Goal: Find specific page/section: Find specific page/section

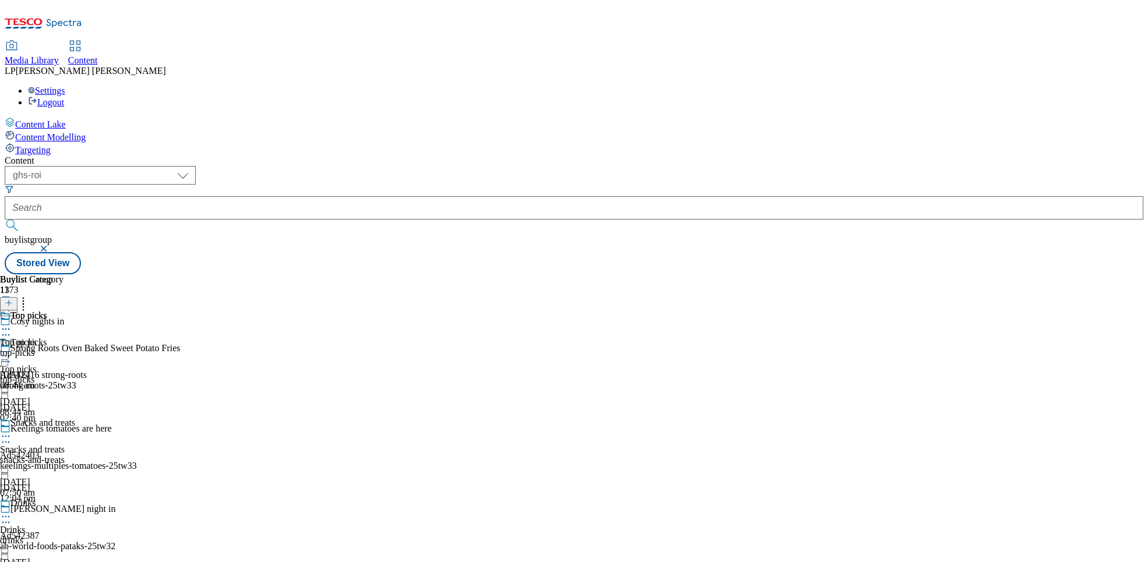
select select "ghs-roi"
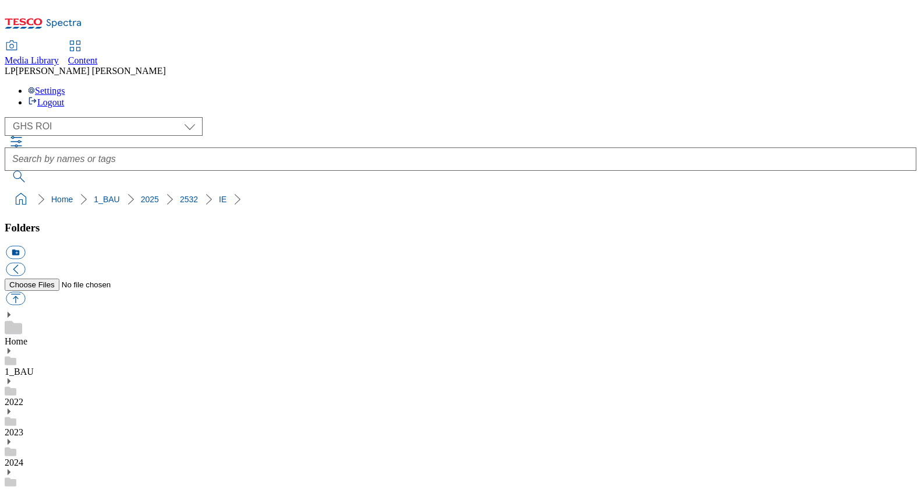
select select "flare-ghs-roi"
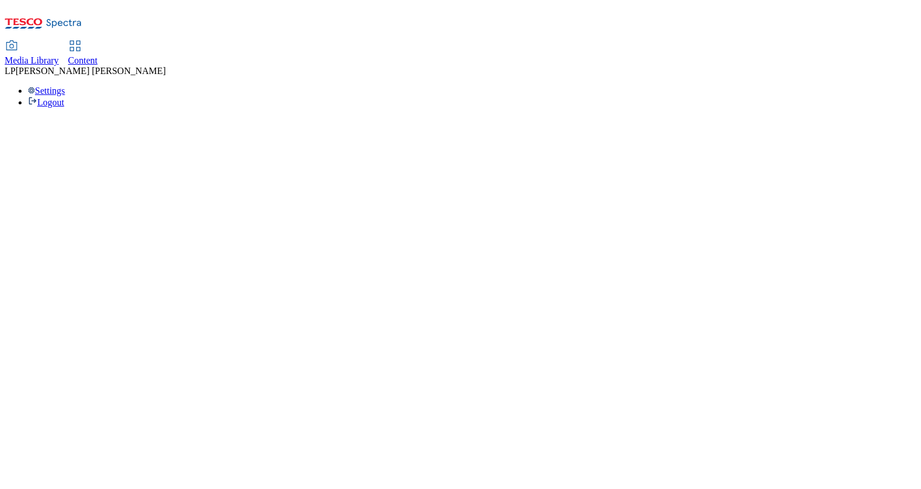
select select "flare-ghs-roi"
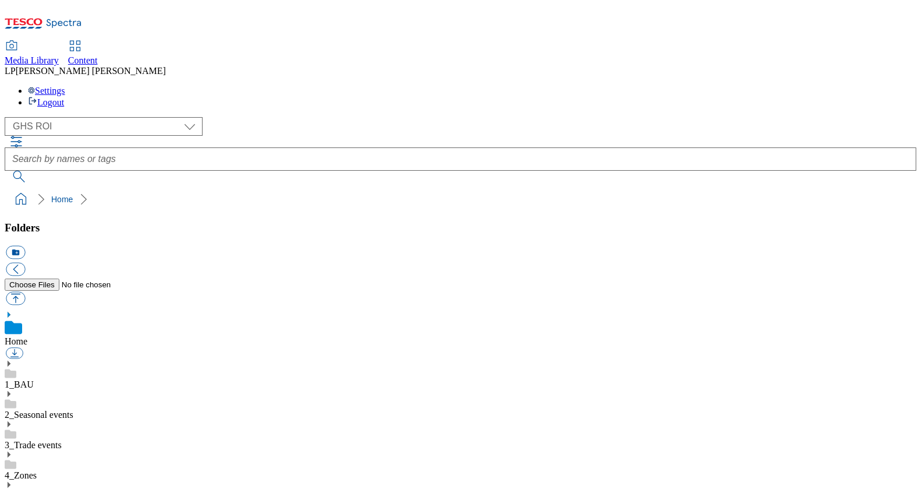
scroll to position [1, 0]
click at [13, 359] on icon at bounding box center [9, 363] width 8 height 8
click at [13, 480] on icon at bounding box center [9, 484] width 8 height 8
